Goal: Navigation & Orientation: Find specific page/section

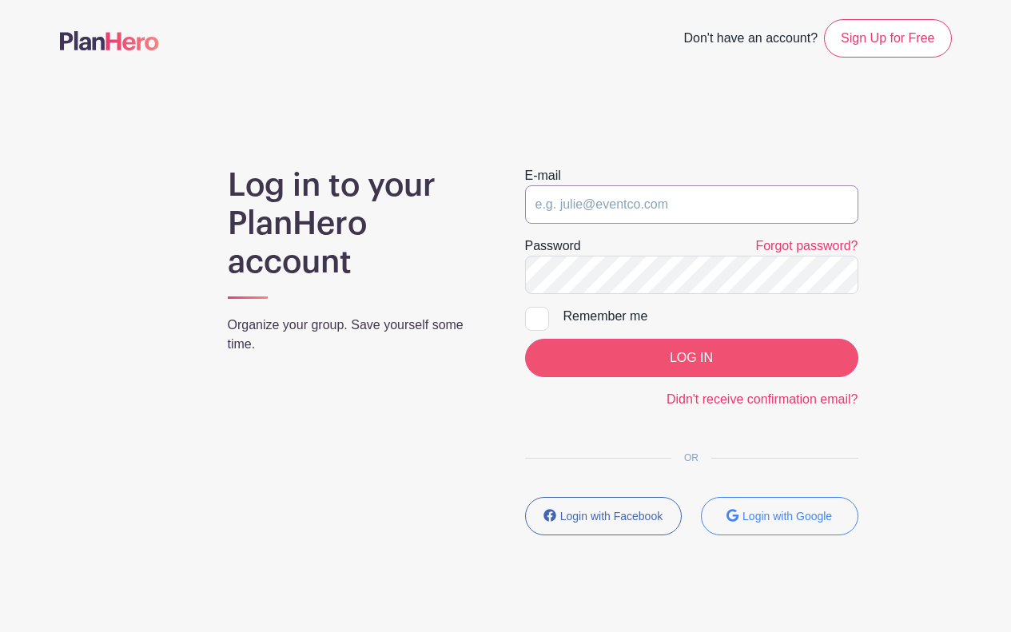
type input "[PERSON_NAME][EMAIL_ADDRESS][DOMAIN_NAME]"
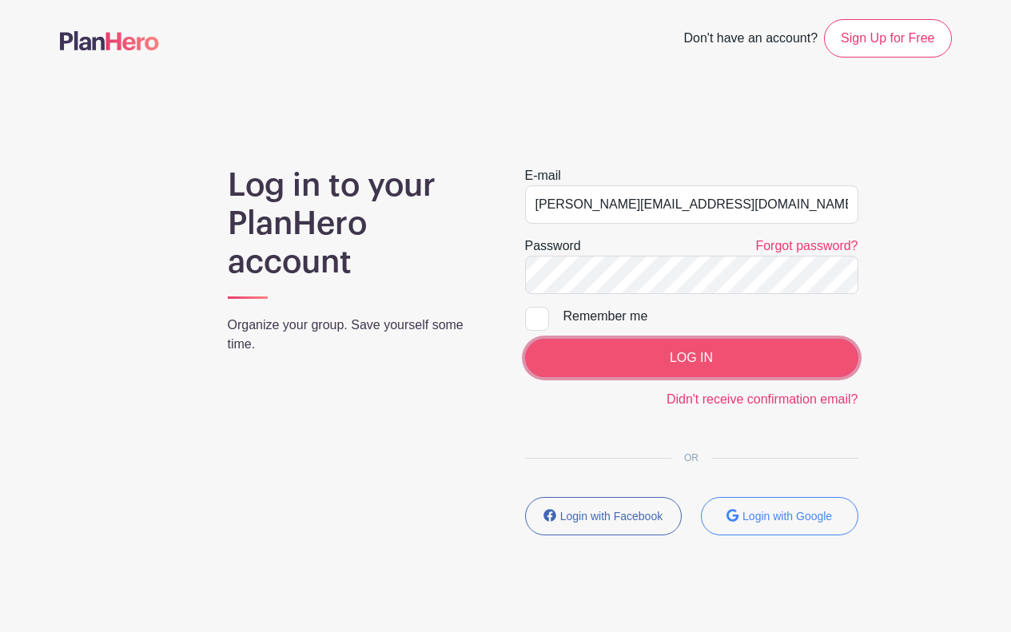
click at [640, 360] on input "LOG IN" at bounding box center [691, 358] width 333 height 38
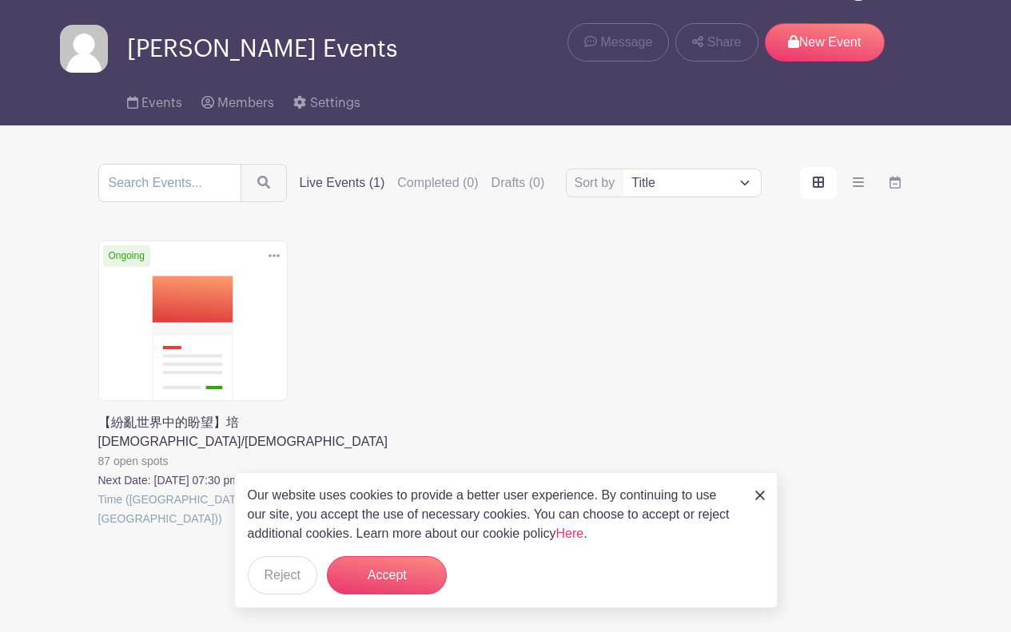
scroll to position [62, 0]
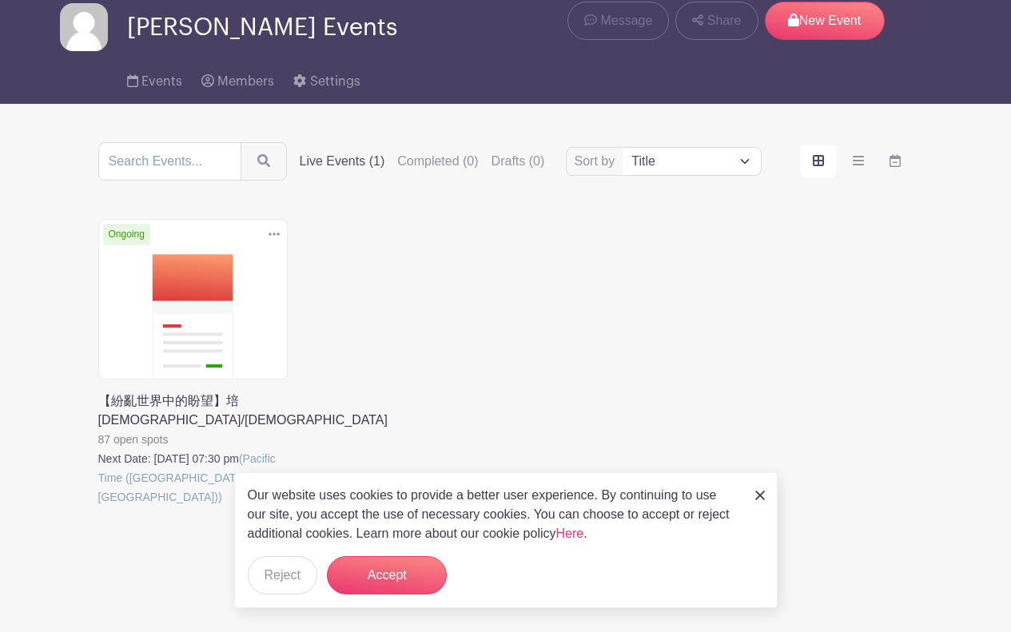
click at [760, 495] on img at bounding box center [760, 496] width 10 height 10
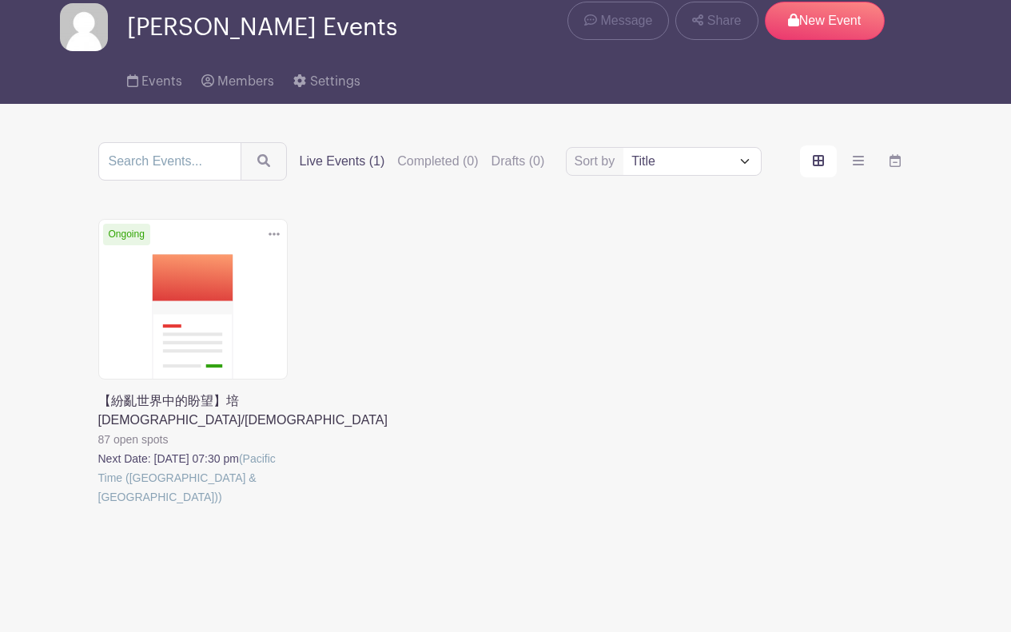
click at [98, 507] on link at bounding box center [98, 507] width 0 height 0
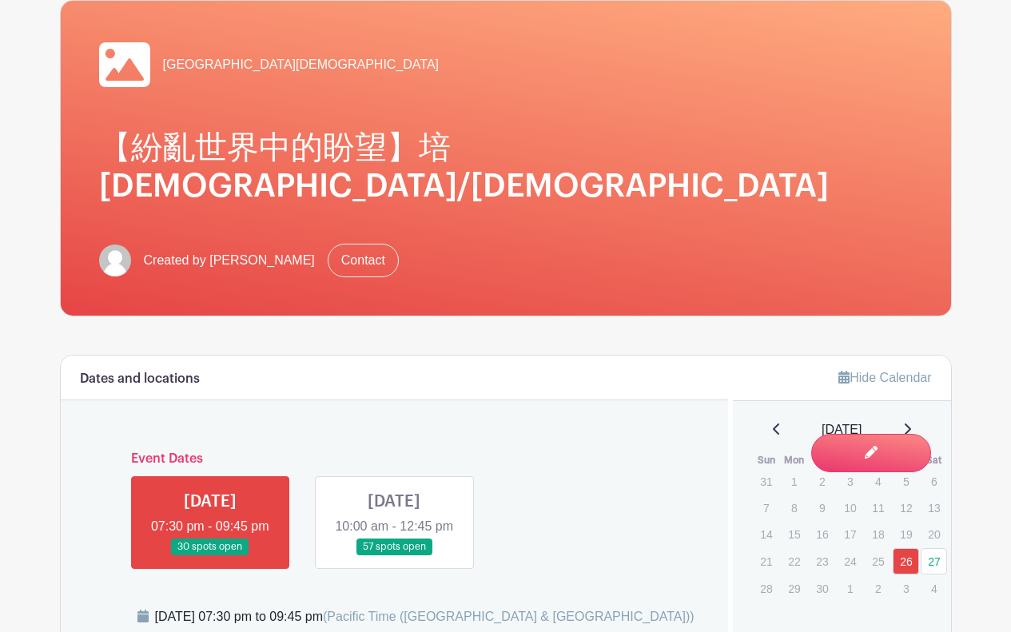
scroll to position [240, 0]
